Goal: Task Accomplishment & Management: Manage account settings

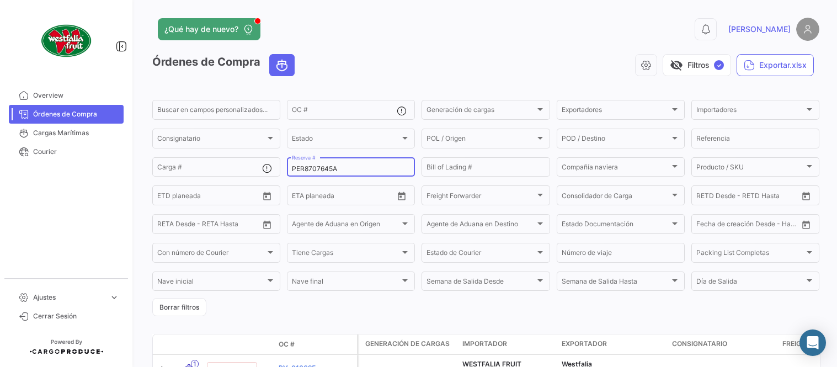
click at [309, 170] on input "PER8707645A" at bounding box center [351, 169] width 118 height 8
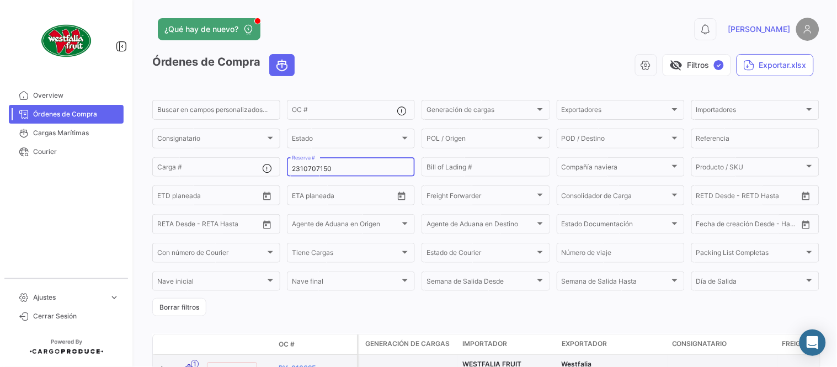
type input "2310707150"
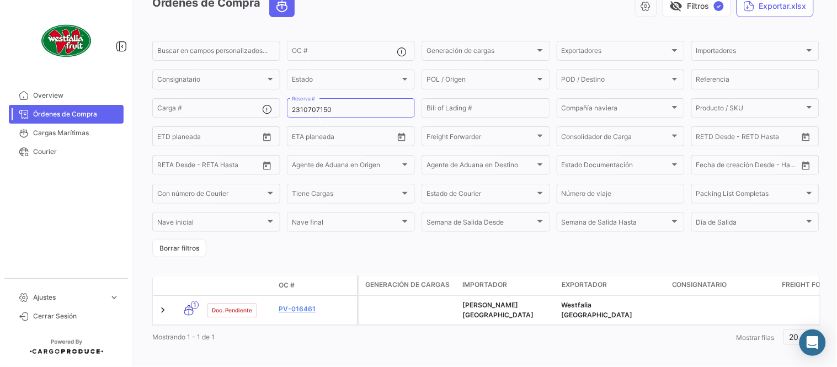
scroll to position [71, 0]
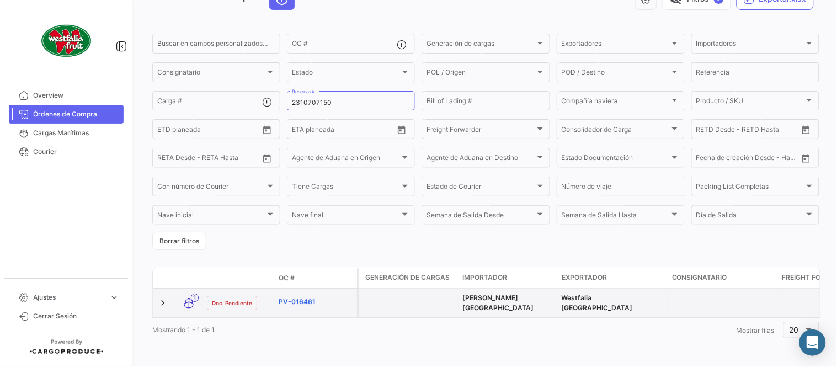
click at [303, 297] on link "PV-016461" at bounding box center [316, 302] width 74 height 10
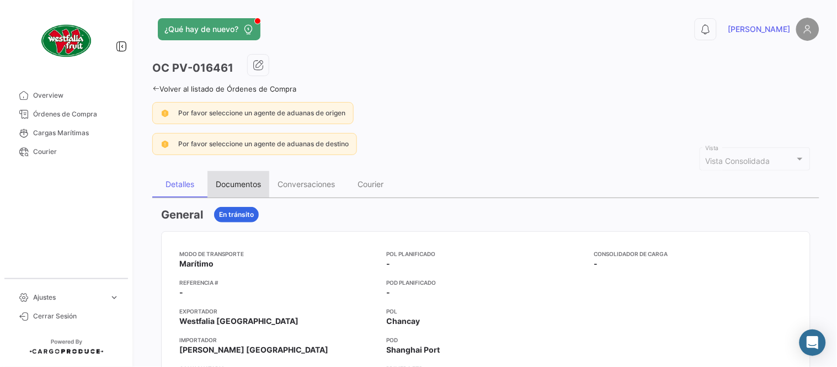
click at [234, 179] on div "Documentos" at bounding box center [238, 183] width 45 height 9
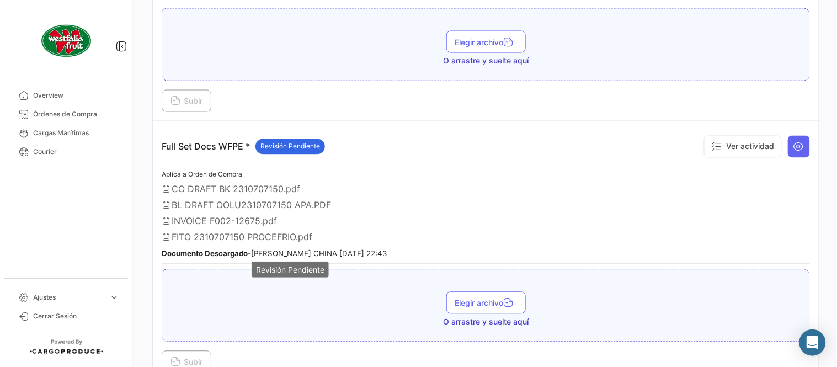
scroll to position [489, 0]
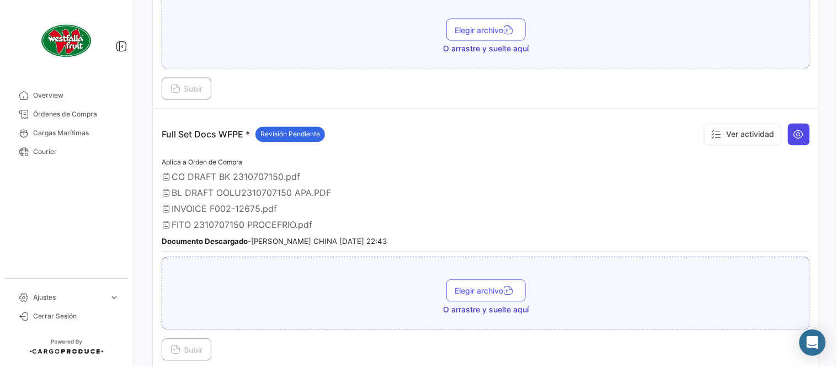
click at [795, 133] on icon at bounding box center [798, 134] width 11 height 11
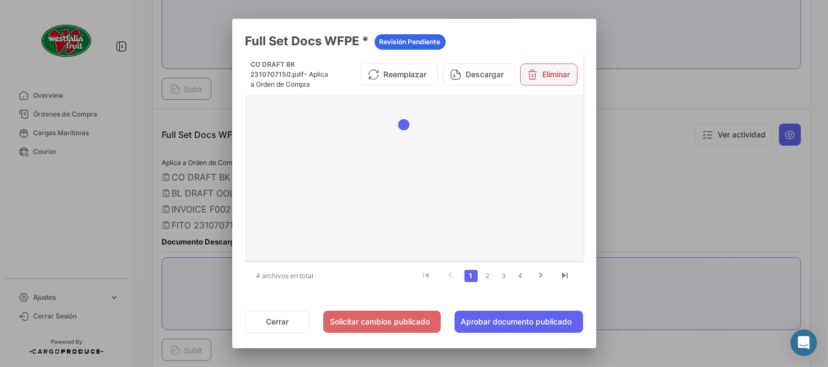
click at [553, 70] on button "Eliminar" at bounding box center [548, 74] width 57 height 22
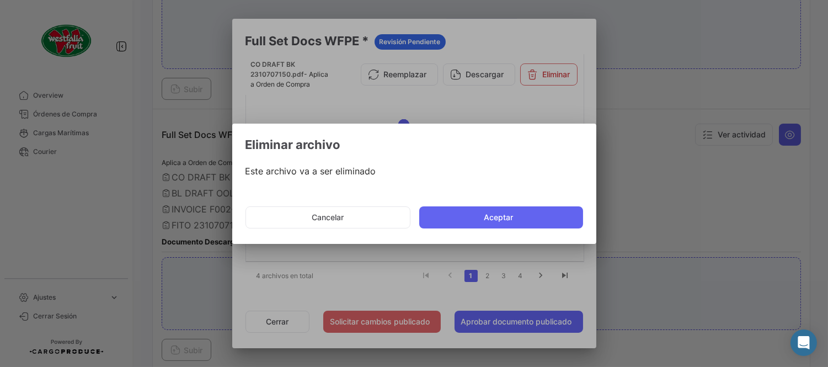
click at [508, 213] on button "Aceptar" at bounding box center [501, 217] width 164 height 22
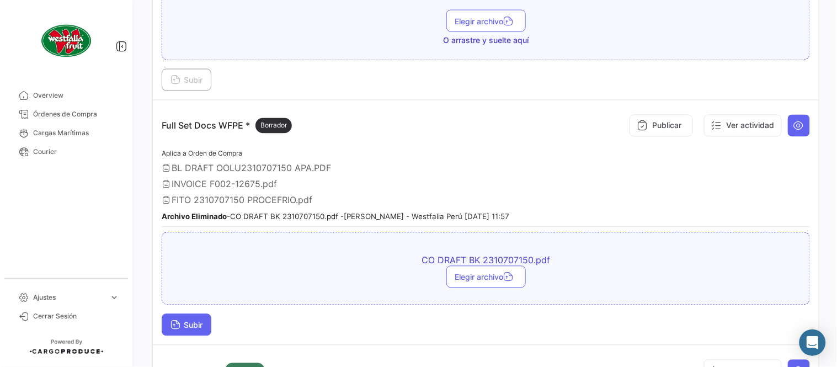
click at [200, 328] on button "Subir" at bounding box center [187, 325] width 50 height 22
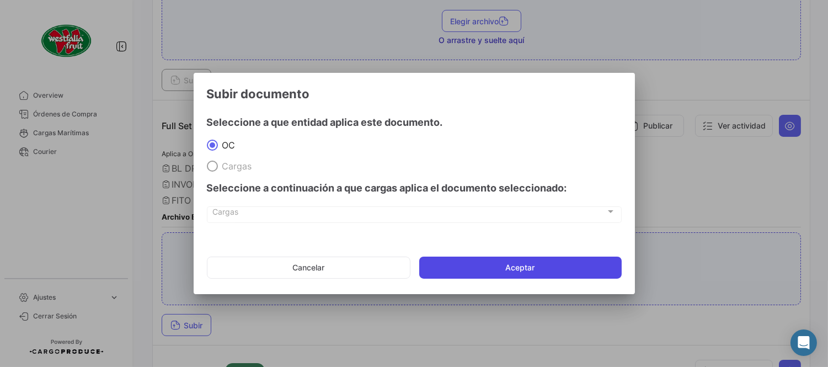
click at [520, 271] on button "Aceptar" at bounding box center [520, 267] width 202 height 22
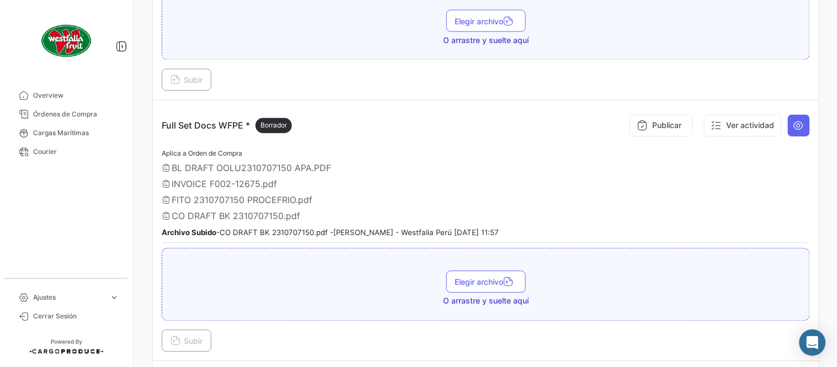
drag, startPoint x: 597, startPoint y: 190, endPoint x: 588, endPoint y: 188, distance: 8.7
click at [597, 190] on div "Aplica a Orden de Compra BL DRAFT OOLU2310707150 APA.PDF INVOICE F002-12675.pdf…" at bounding box center [486, 195] width 648 height 96
click at [644, 127] on button "Publicar" at bounding box center [660, 126] width 63 height 22
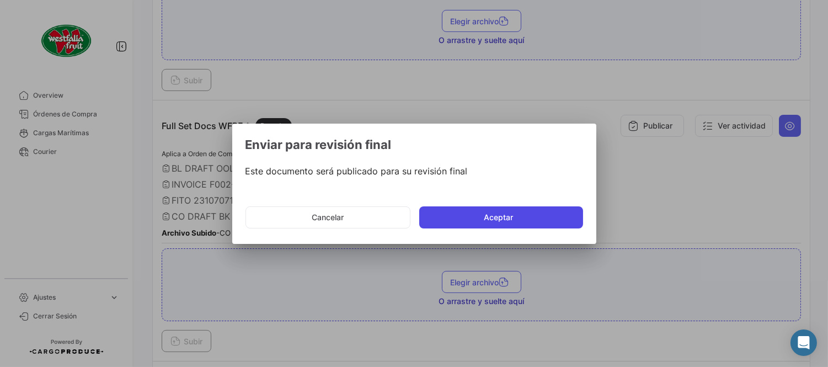
click at [499, 210] on button "Aceptar" at bounding box center [501, 217] width 164 height 22
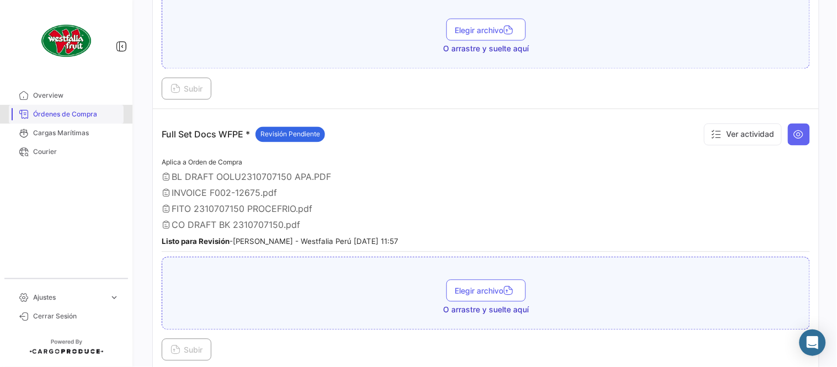
click at [84, 115] on span "Órdenes de Compra" at bounding box center [76, 114] width 86 height 10
